Goal: Task Accomplishment & Management: Manage account settings

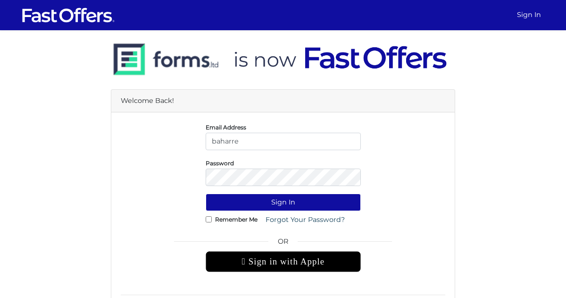
type input "[EMAIL_ADDRESS][DOMAIN_NAME]"
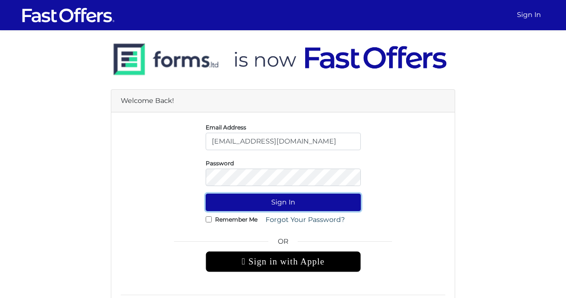
click at [270, 204] on button "Sign In" at bounding box center [283, 201] width 155 height 17
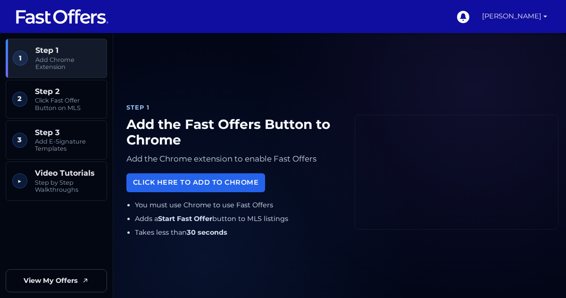
click at [498, 14] on link "[PERSON_NAME]" at bounding box center [514, 16] width 73 height 33
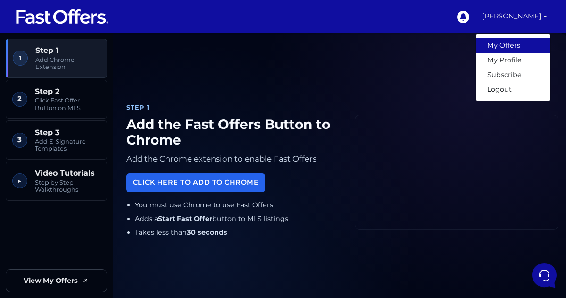
click at [503, 47] on link "My Offers" at bounding box center [513, 45] width 75 height 15
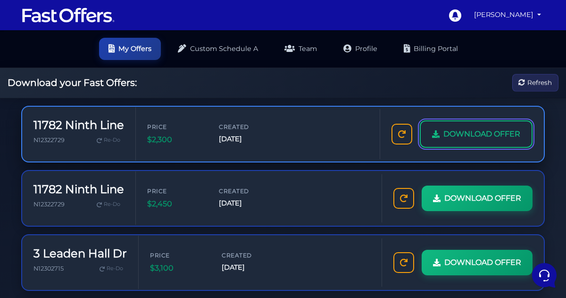
click at [443, 140] on span "DOWNLOAD OFFER" at bounding box center [481, 134] width 77 height 12
